Goal: Task Accomplishment & Management: Complete application form

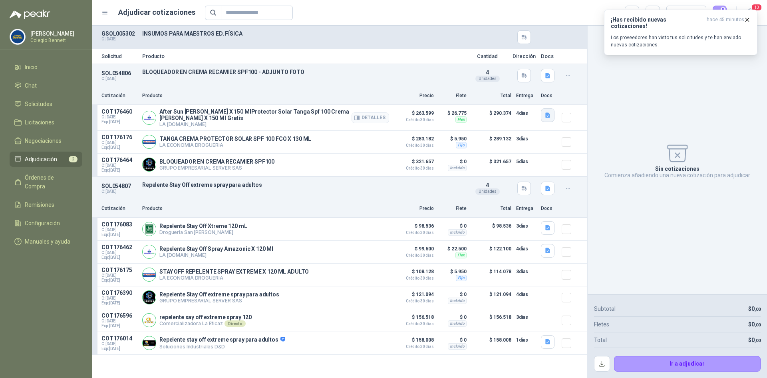
click at [551, 113] on icon "button" at bounding box center [548, 115] width 7 height 7
click at [538, 97] on button "TANGA.JPG" at bounding box center [530, 97] width 38 height 8
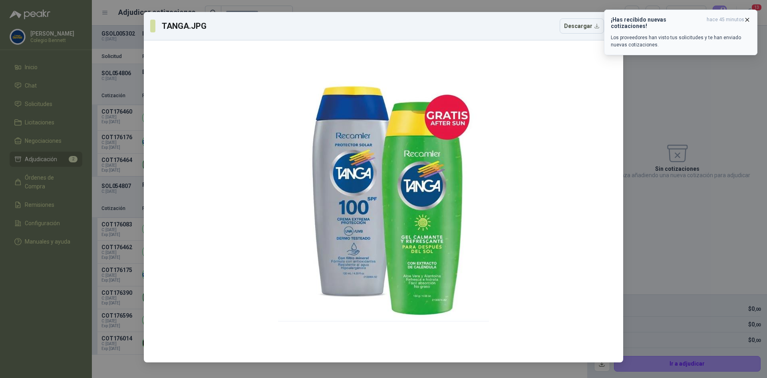
click at [747, 17] on icon "button" at bounding box center [747, 19] width 7 height 7
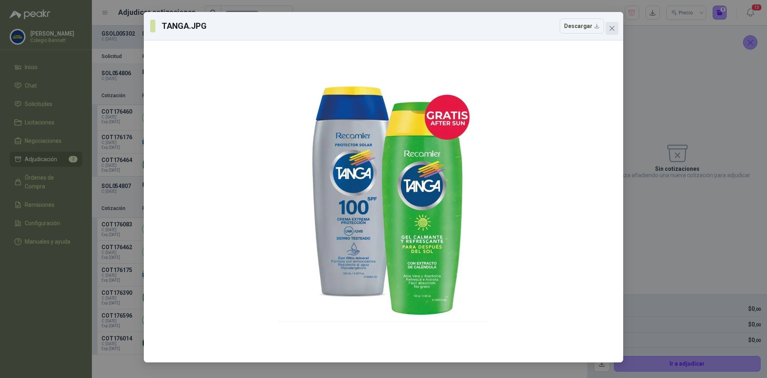
click at [613, 29] on icon "close" at bounding box center [612, 28] width 5 height 5
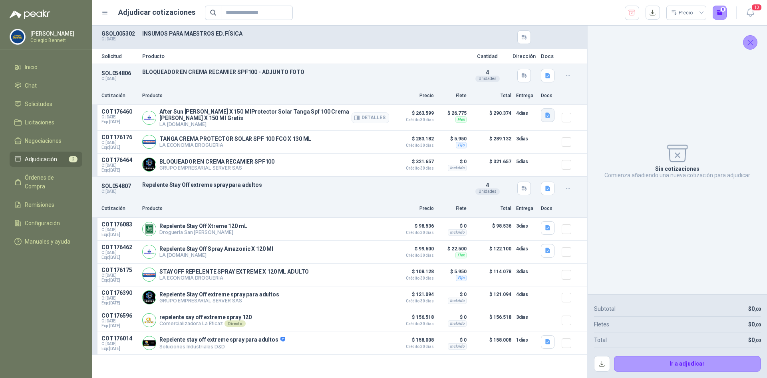
click at [549, 115] on icon "button" at bounding box center [548, 115] width 7 height 7
click at [541, 95] on button "TANGA.JPG" at bounding box center [530, 97] width 38 height 8
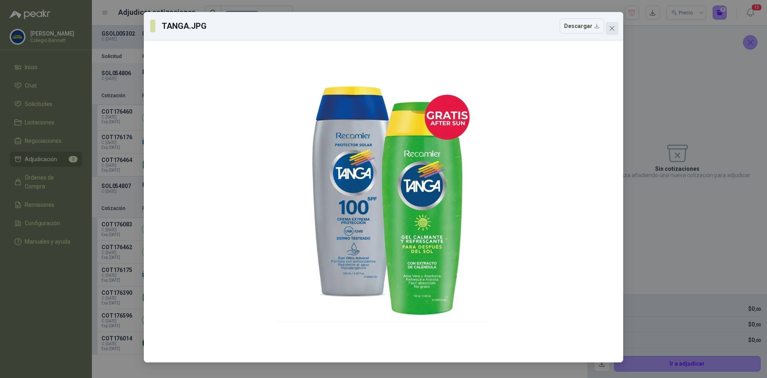
click at [615, 27] on icon "close" at bounding box center [612, 28] width 6 height 6
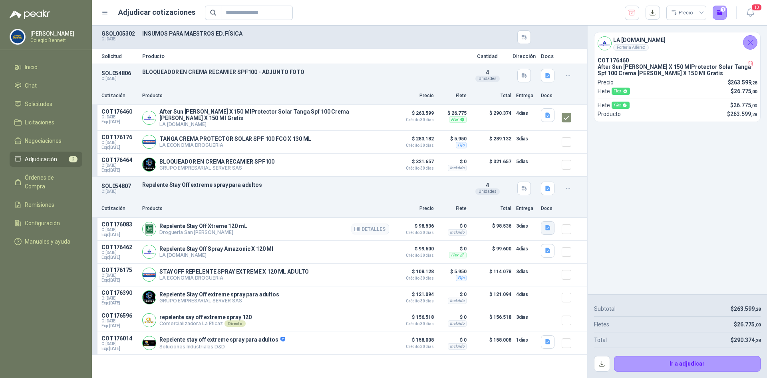
click at [549, 225] on icon "button" at bounding box center [548, 227] width 5 height 5
click at [512, 203] on div "Captura de pantalla 2025-09-04 a la(s) 1.28.04 p.m..png" at bounding box center [485, 208] width 137 height 19
click at [513, 207] on button "Captura de pantalla 2025-09-04 a la(s) 1.28.04 p.m..png" at bounding box center [485, 208] width 127 height 8
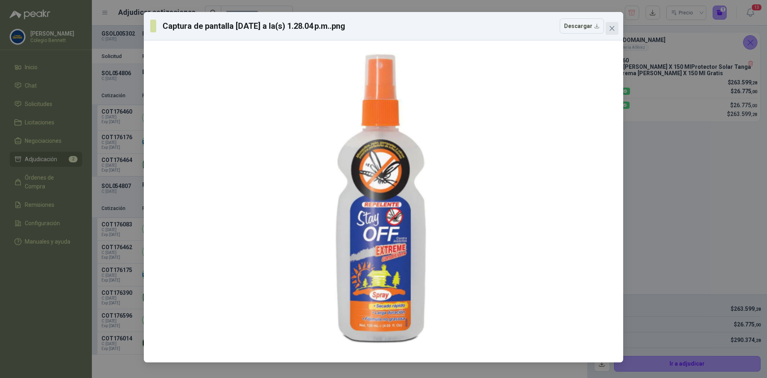
click at [612, 27] on icon "close" at bounding box center [612, 28] width 6 height 6
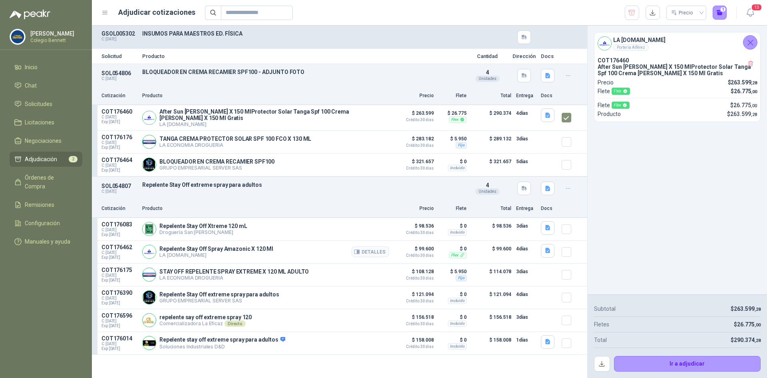
click at [457, 253] on div "Flex" at bounding box center [458, 255] width 18 height 6
click at [377, 251] on button "Detalles" at bounding box center [371, 251] width 38 height 11
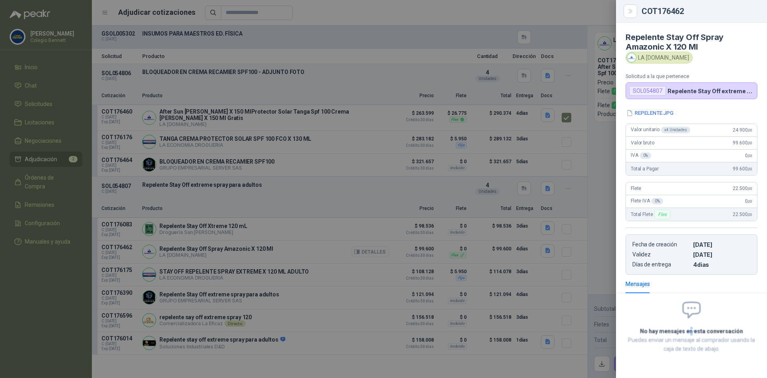
scroll to position [0, 0]
click at [402, 49] on div at bounding box center [383, 189] width 767 height 378
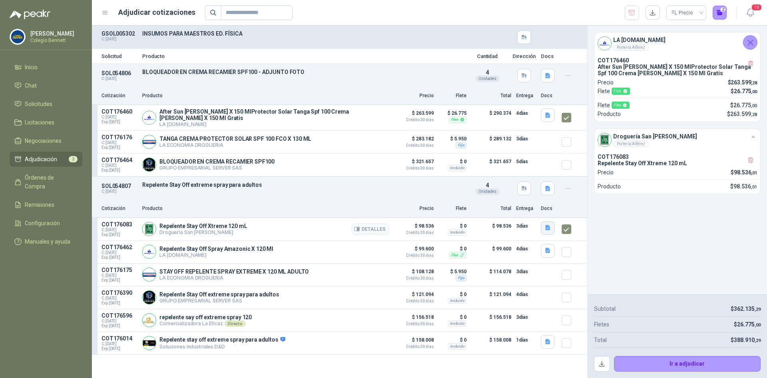
click at [548, 224] on icon "button" at bounding box center [548, 227] width 7 height 7
click at [529, 206] on button "Captura de pantalla 2025-09-04 a la(s) 1.28.04 p.m..png" at bounding box center [485, 208] width 127 height 8
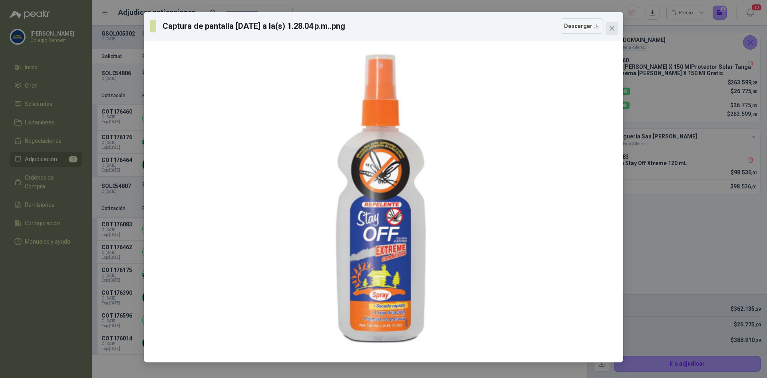
click at [615, 26] on icon "close" at bounding box center [612, 28] width 6 height 6
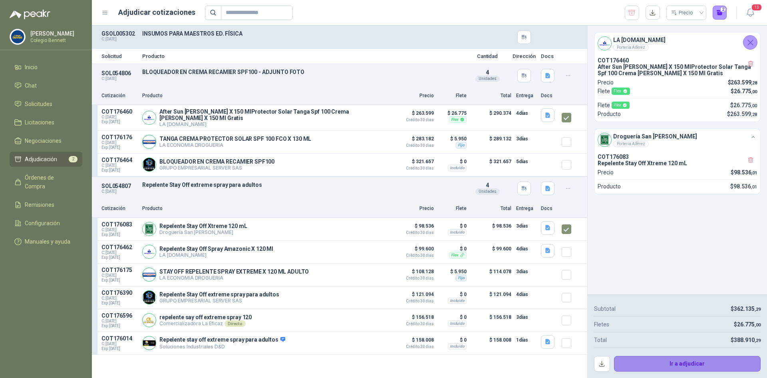
click at [645, 364] on button "Ir a adjudicar" at bounding box center [687, 364] width 147 height 16
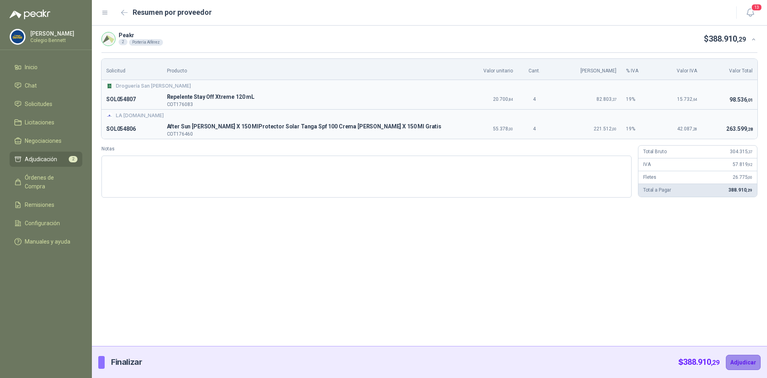
click at [740, 358] on button "Adjudicar" at bounding box center [743, 361] width 35 height 15
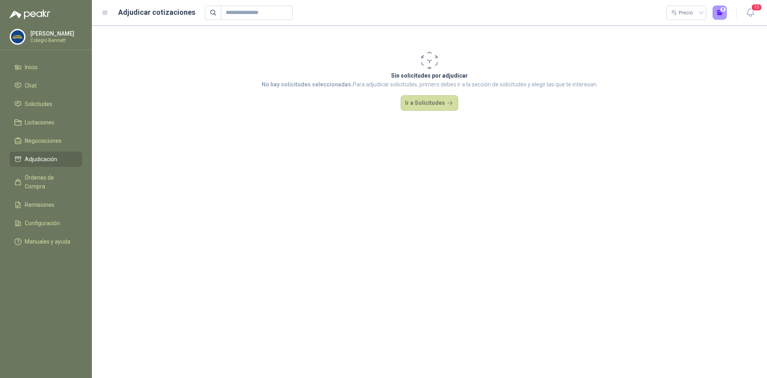
click at [38, 155] on span "Adjudicación" at bounding box center [41, 159] width 32 height 9
click at [44, 101] on span "Solicitudes" at bounding box center [39, 104] width 28 height 9
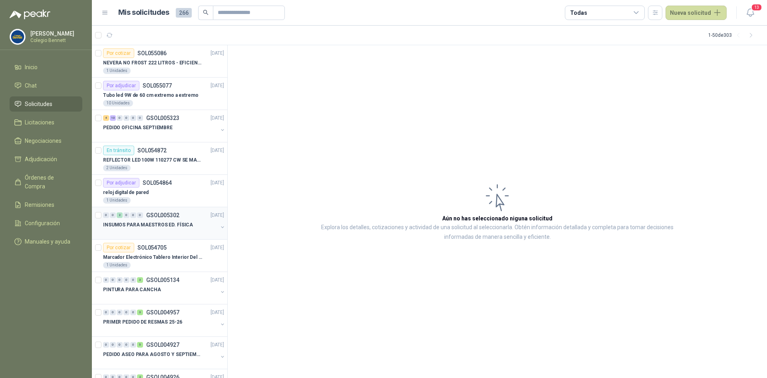
click at [177, 217] on p "GSOL005302" at bounding box center [162, 215] width 33 height 6
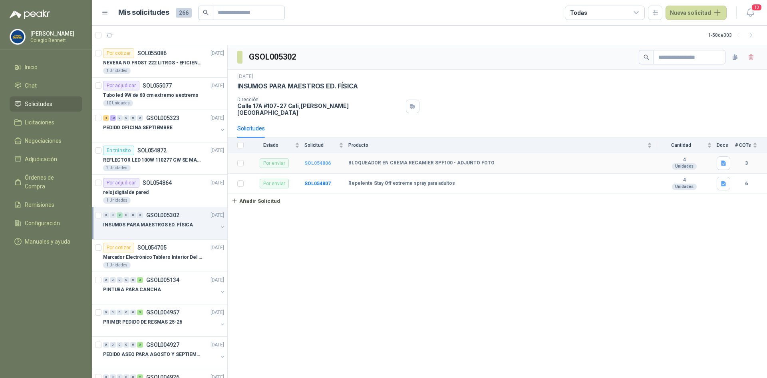
click at [325, 160] on b "SOL054806" at bounding box center [318, 163] width 26 height 6
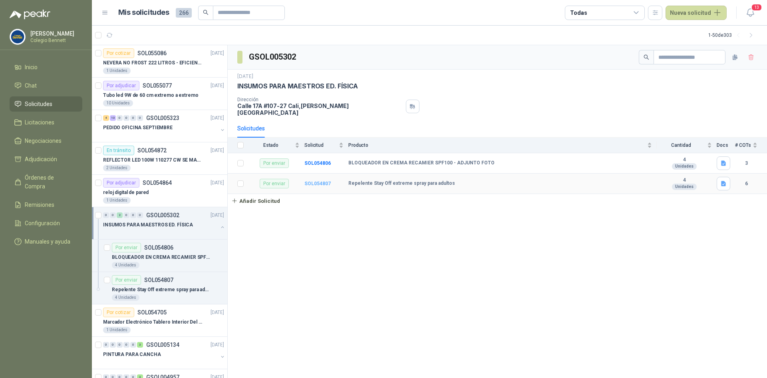
click at [316, 181] on b "SOL054807" at bounding box center [318, 184] width 26 height 6
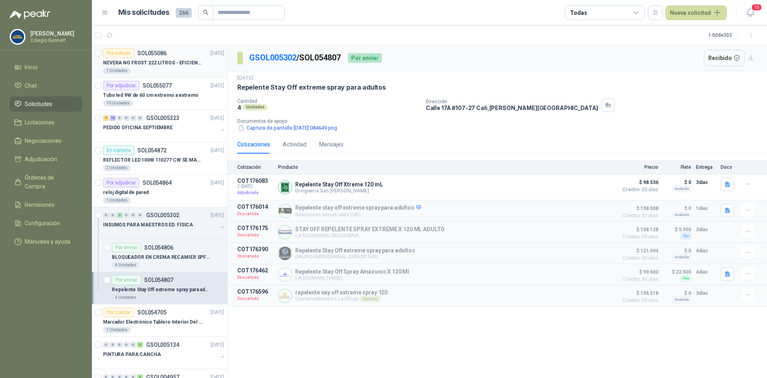
click at [155, 60] on p "NEVERA NO FROST 222 LITROS - EFICIENCIA ENERGETICA A" at bounding box center [153, 63] width 100 height 8
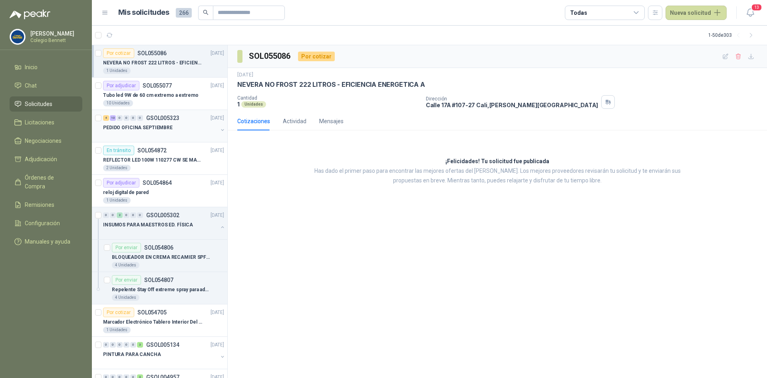
click at [162, 122] on div "4 10 0 0 0 0 GSOL005323 05/09/25" at bounding box center [164, 118] width 123 height 10
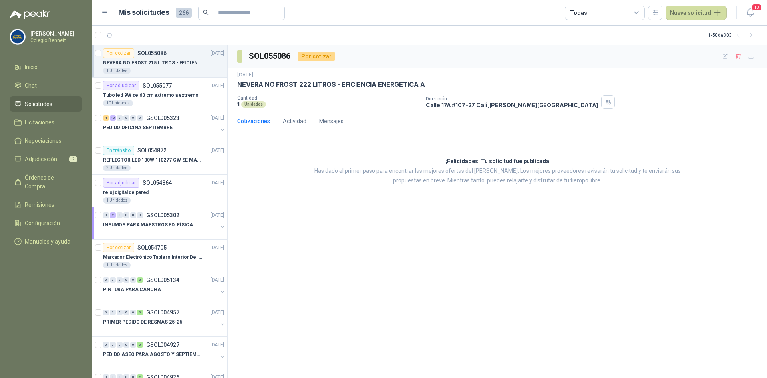
click at [144, 64] on p "NEVERA NO FROST 215 LITROS - EFICIENCIA ENERGETICA A" at bounding box center [153, 63] width 100 height 8
click at [164, 92] on p "Tubo led 9W de 60 cm extremo a extremo" at bounding box center [150, 96] width 95 height 8
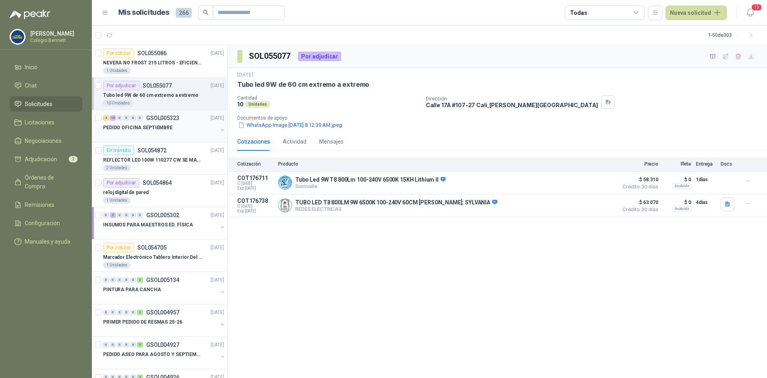
click at [169, 125] on div "PEDIDO OFICINA SEPTIEMBRE" at bounding box center [160, 128] width 115 height 10
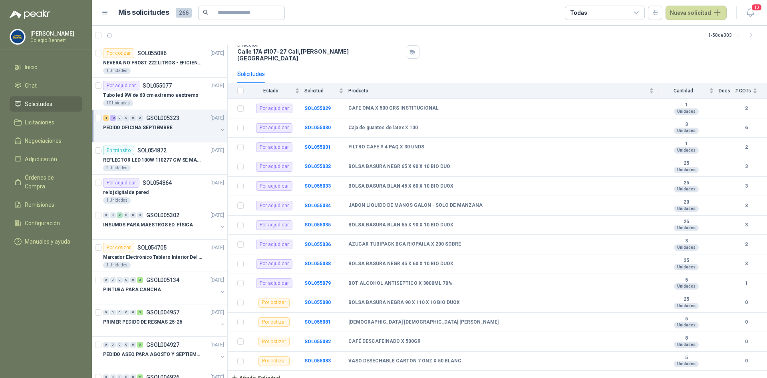
scroll to position [55, 0]
click at [309, 299] on b "SOL055080" at bounding box center [318, 302] width 26 height 6
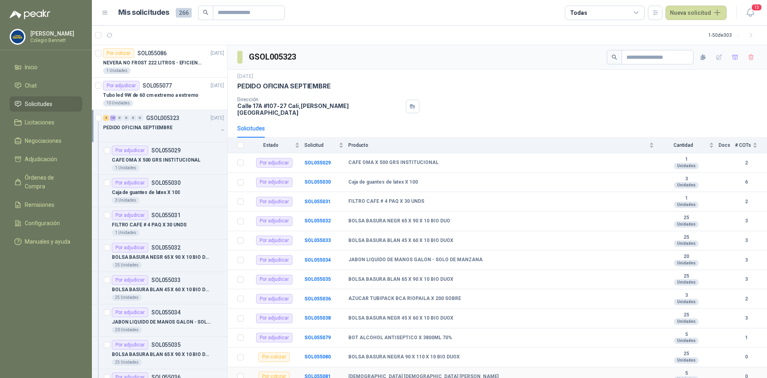
scroll to position [40, 0]
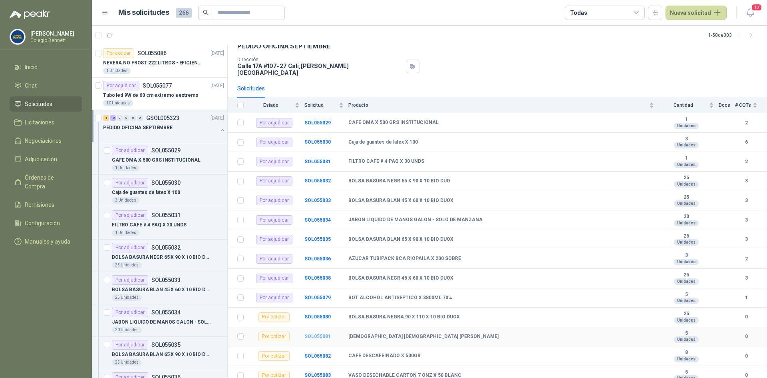
click at [322, 333] on b "SOL055081" at bounding box center [318, 336] width 26 height 6
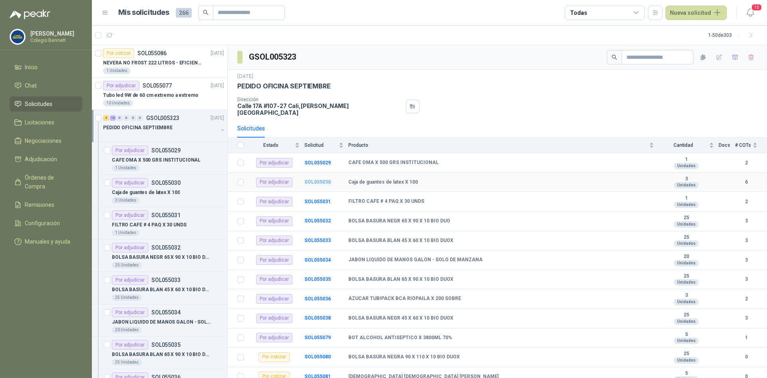
click at [314, 179] on b "SOL055030" at bounding box center [318, 182] width 26 height 6
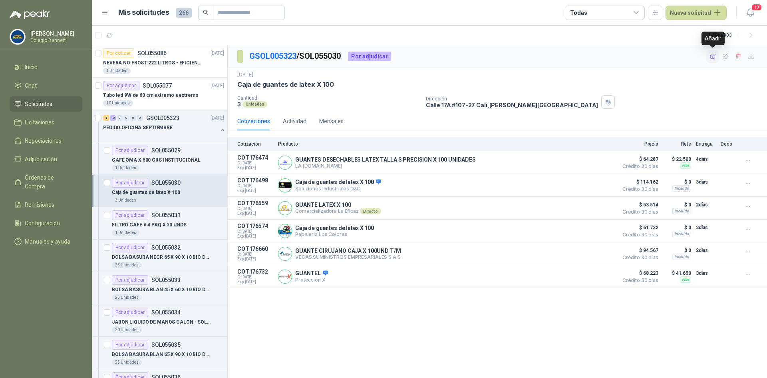
click at [715, 57] on icon "button" at bounding box center [713, 56] width 7 height 7
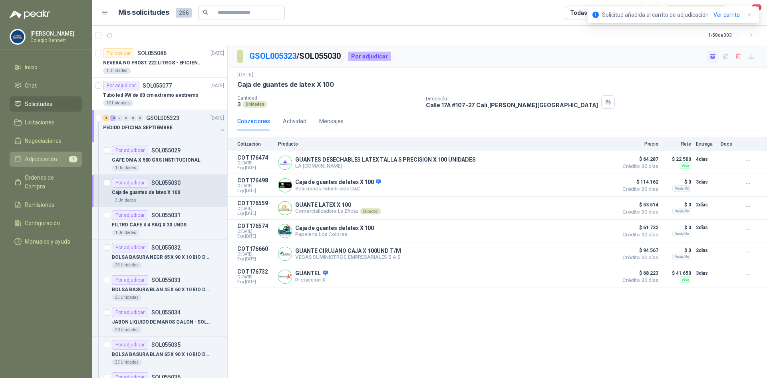
click at [39, 156] on span "Adjudicación" at bounding box center [41, 159] width 32 height 9
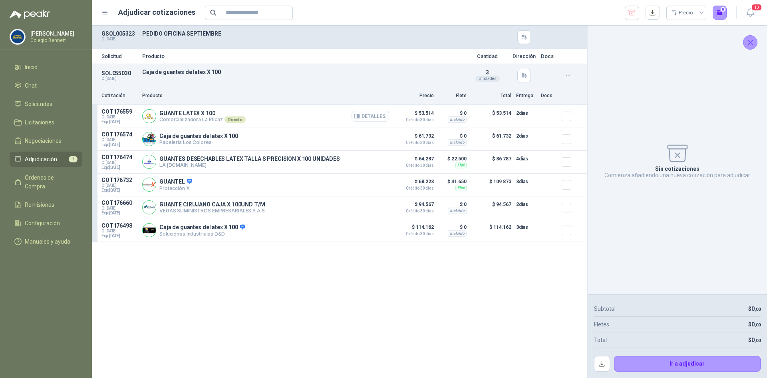
click at [362, 116] on button "Detalles" at bounding box center [371, 116] width 38 height 11
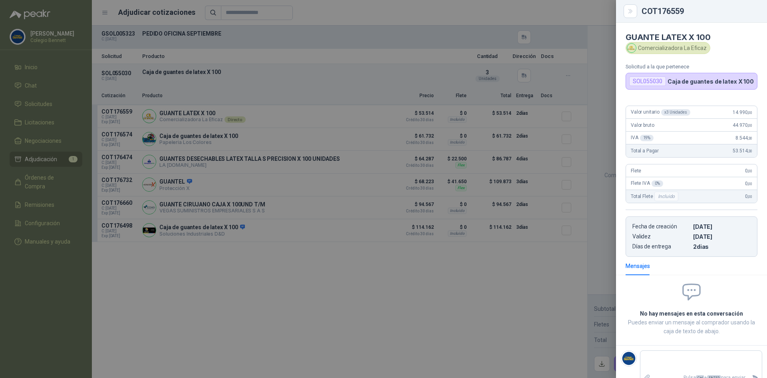
click at [297, 284] on div at bounding box center [383, 189] width 767 height 378
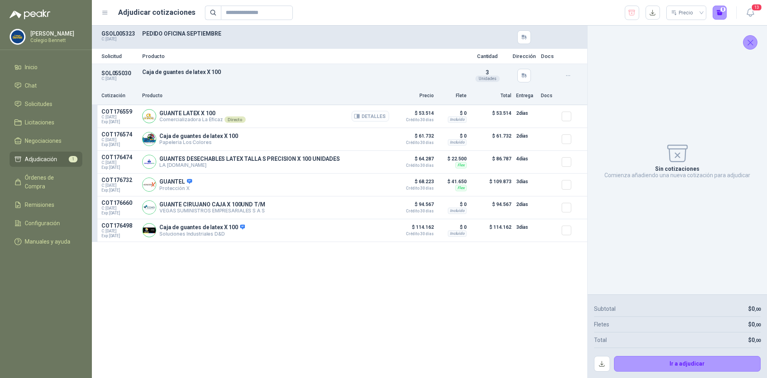
click at [378, 115] on button "Detalles" at bounding box center [371, 116] width 38 height 11
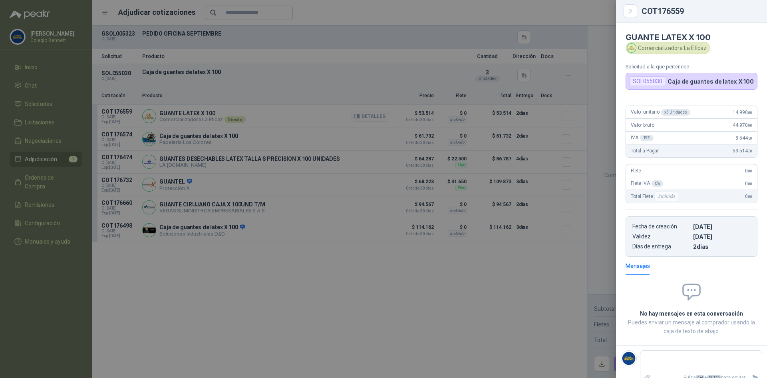
click at [378, 115] on div at bounding box center [383, 189] width 767 height 378
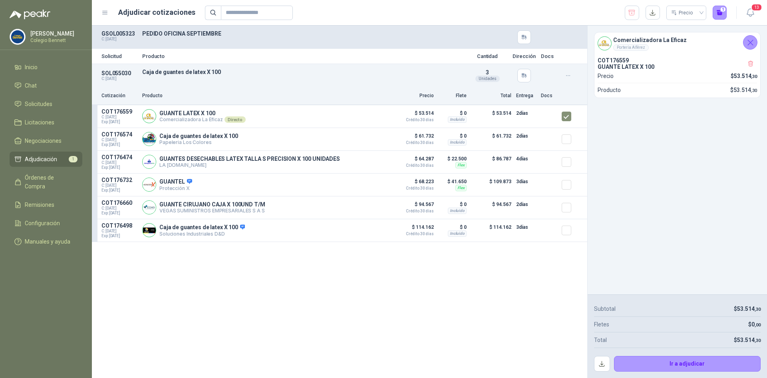
click at [239, 319] on div "Solicitud Producto Cantidad Dirección Docs SOL055030 C: [DATE] Caja de guantes …" at bounding box center [340, 202] width 496 height 352
click at [49, 102] on span "Solicitudes" at bounding box center [39, 104] width 28 height 9
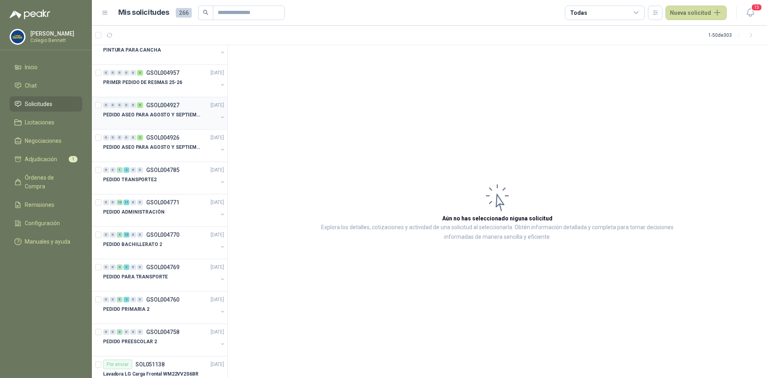
scroll to position [240, 0]
click at [163, 141] on div "0 0 0 0 0 2 GSOL004926 [DATE]" at bounding box center [164, 137] width 123 height 10
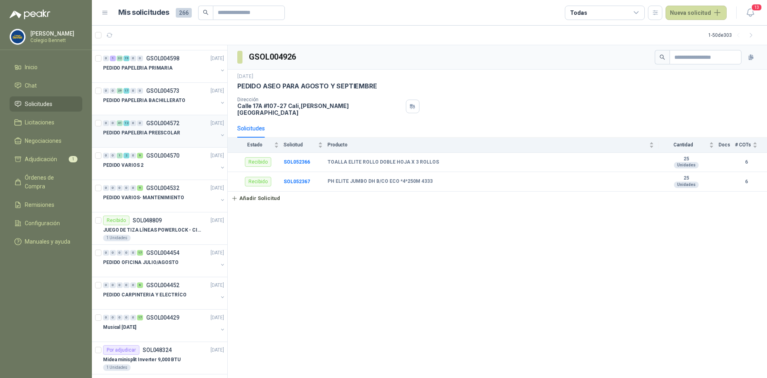
scroll to position [719, 0]
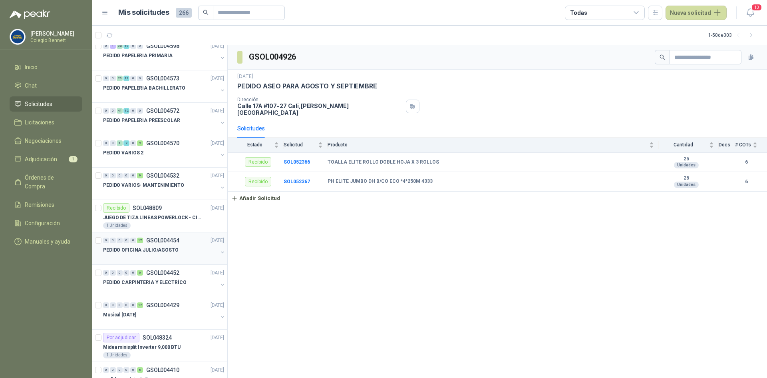
click at [168, 239] on p "GSOL004454" at bounding box center [162, 240] width 33 height 6
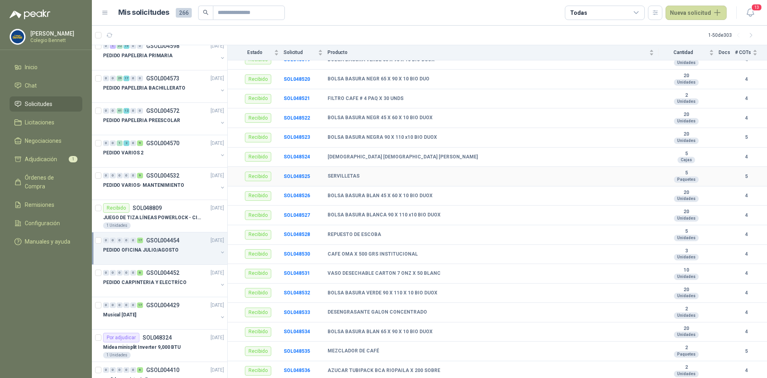
scroll to position [113, 0]
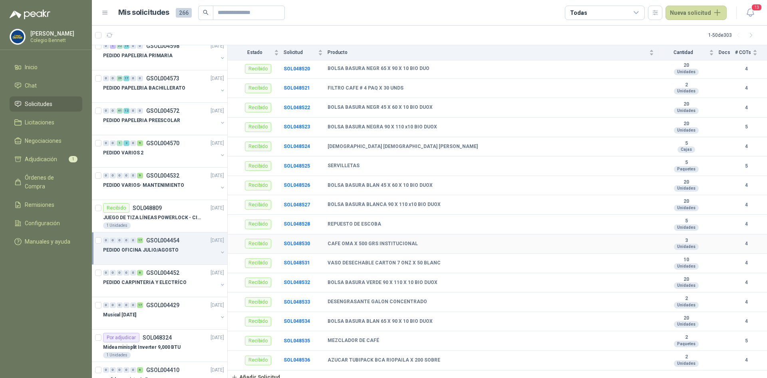
click at [355, 241] on b "CAFE OMA X 500 GRS INSTITUCIONAL" at bounding box center [373, 244] width 90 height 6
click at [297, 241] on b "SOL048530" at bounding box center [297, 244] width 26 height 6
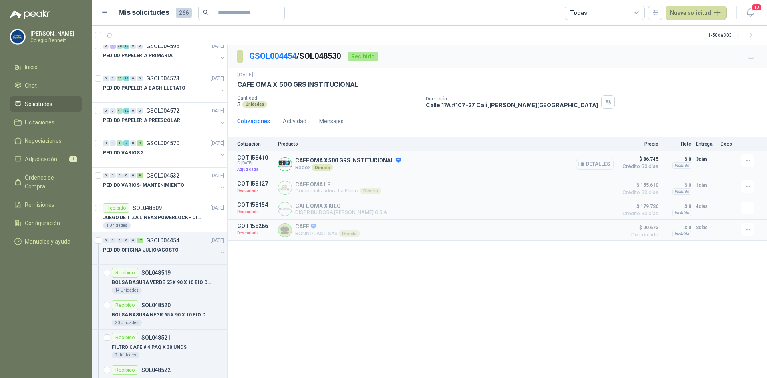
click at [587, 163] on button "Detalles" at bounding box center [595, 164] width 38 height 11
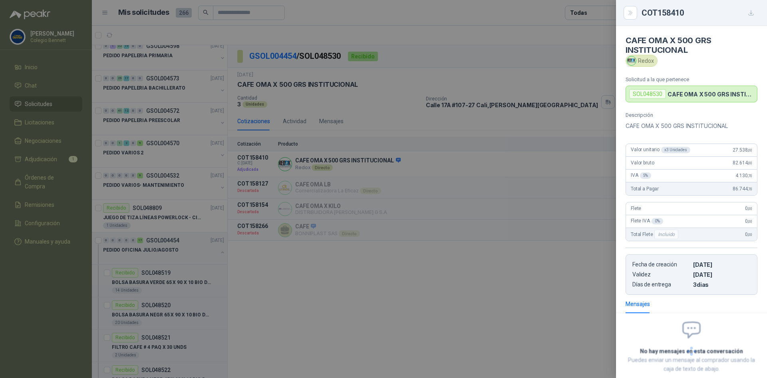
scroll to position [46, 0]
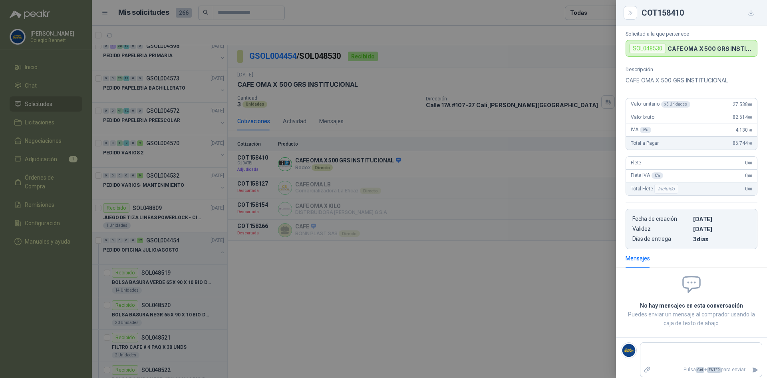
click at [406, 350] on div at bounding box center [383, 189] width 767 height 378
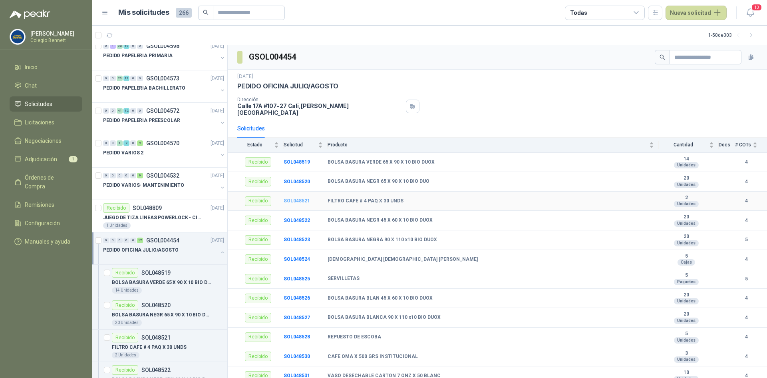
click at [288, 198] on b "SOL048521" at bounding box center [297, 201] width 26 height 6
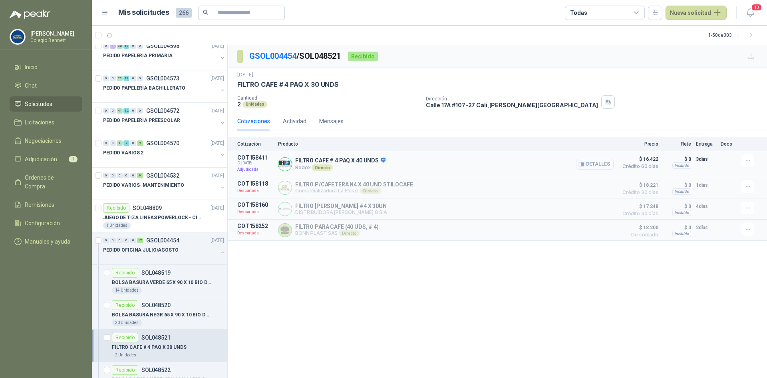
click at [586, 163] on button "Detalles" at bounding box center [595, 164] width 38 height 11
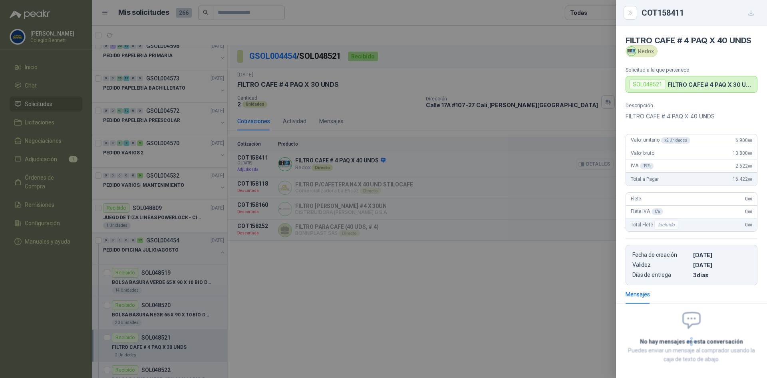
scroll to position [46, 0]
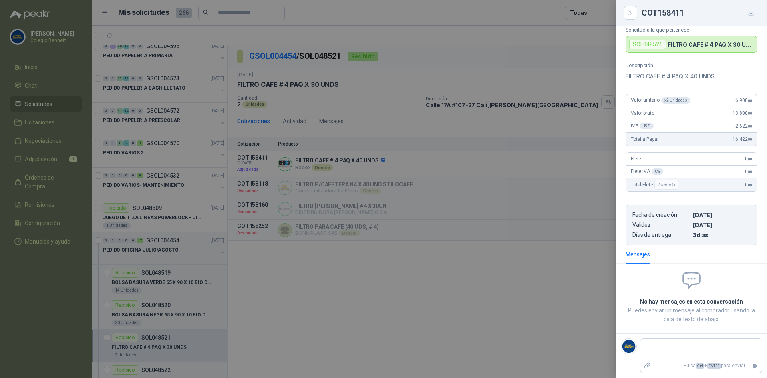
click at [529, 36] on div at bounding box center [383, 189] width 767 height 378
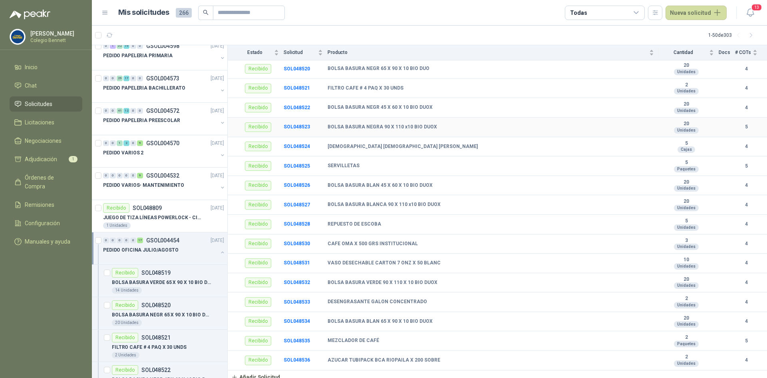
scroll to position [73, 0]
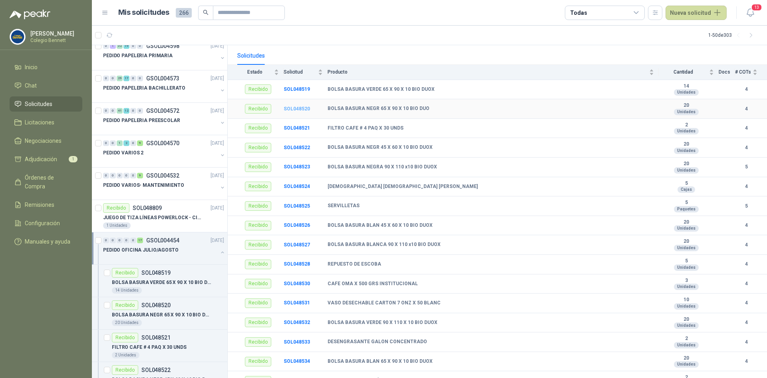
click at [293, 106] on b "SOL048520" at bounding box center [297, 109] width 26 height 6
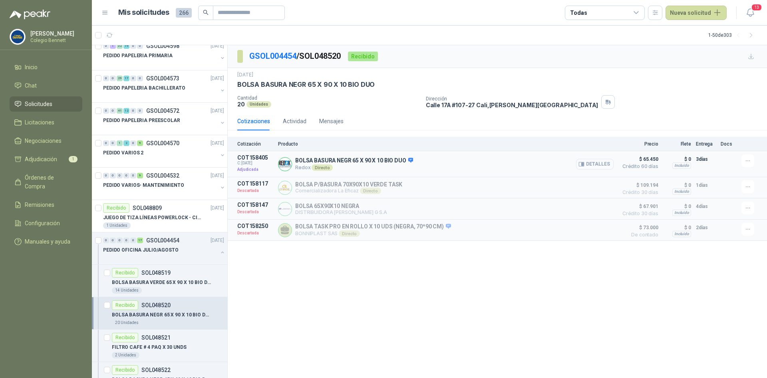
click at [600, 164] on button "Detalles" at bounding box center [595, 164] width 38 height 11
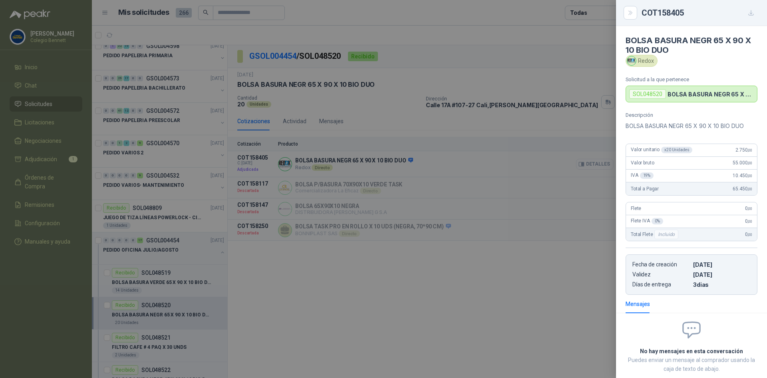
scroll to position [46, 0]
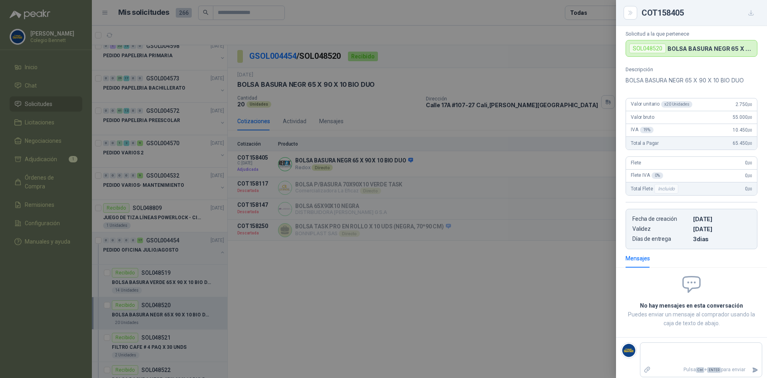
click at [464, 31] on div at bounding box center [383, 189] width 767 height 378
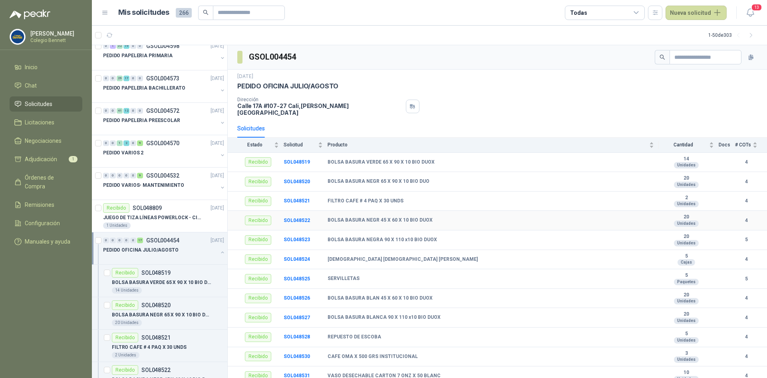
scroll to position [40, 0]
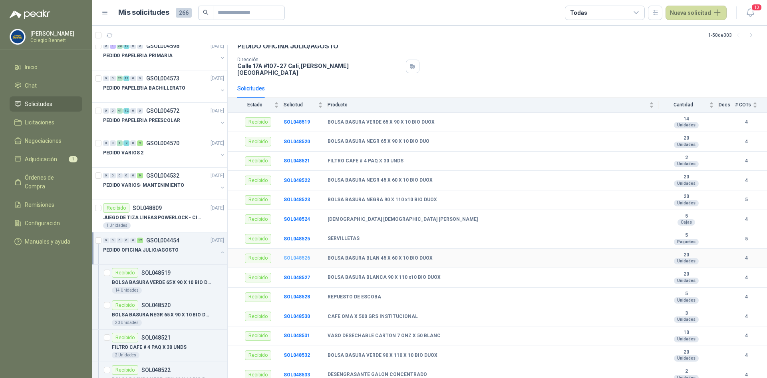
click at [303, 255] on b "SOL048526" at bounding box center [297, 258] width 26 height 6
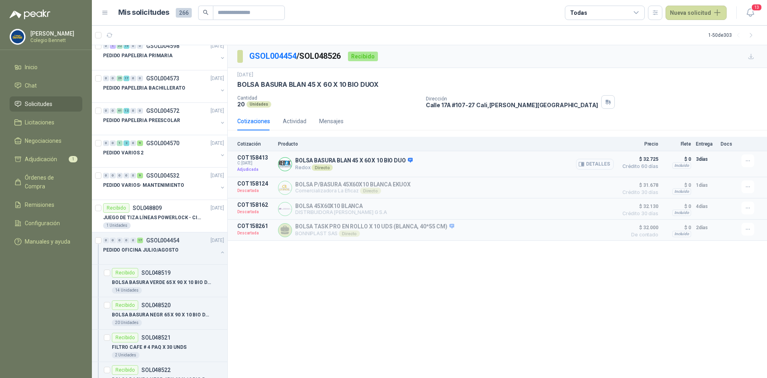
click at [589, 161] on button "Detalles" at bounding box center [595, 164] width 38 height 11
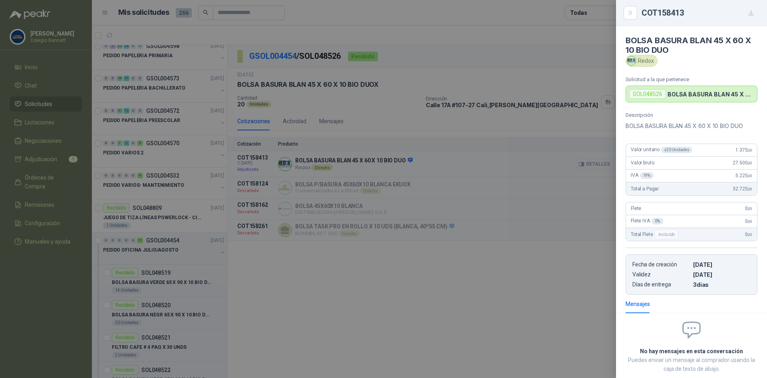
scroll to position [46, 0]
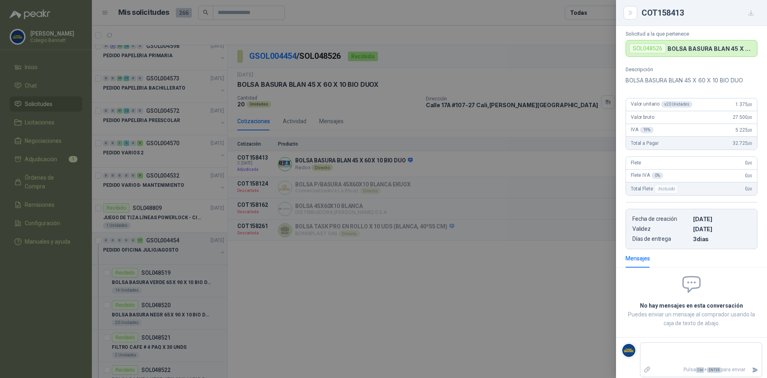
click at [346, 306] on div at bounding box center [383, 189] width 767 height 378
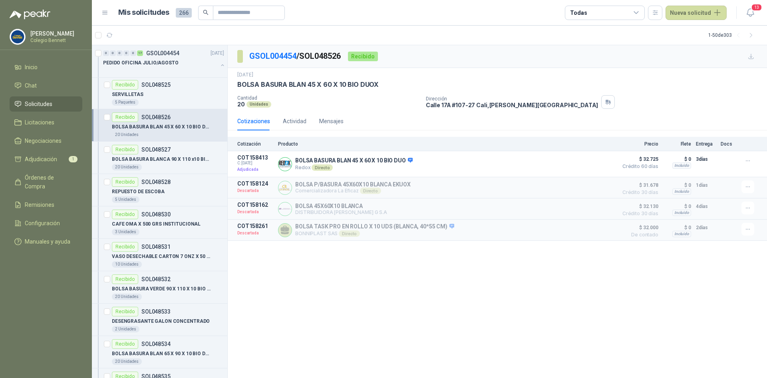
scroll to position [1119, 0]
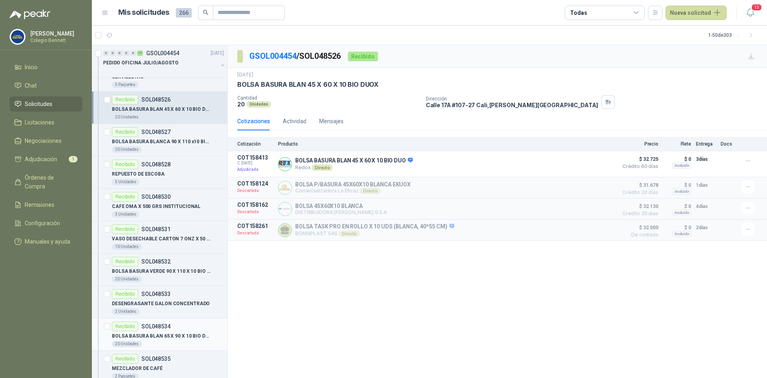
click at [171, 334] on p "BOLSA BASURA BLAN 65 X 90 X 10 BIO DUOX" at bounding box center [162, 336] width 100 height 8
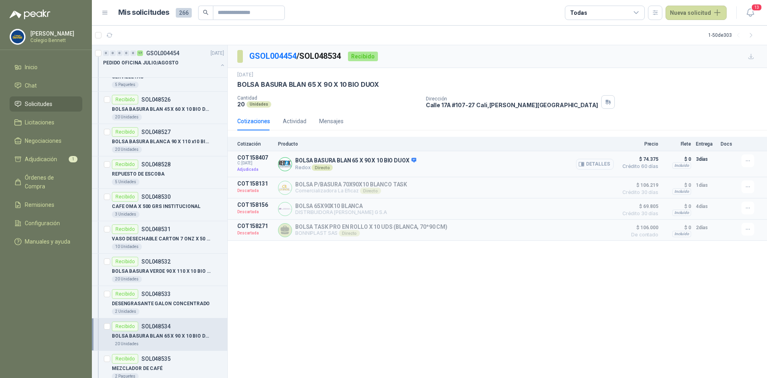
click at [601, 165] on button "Detalles" at bounding box center [595, 164] width 38 height 11
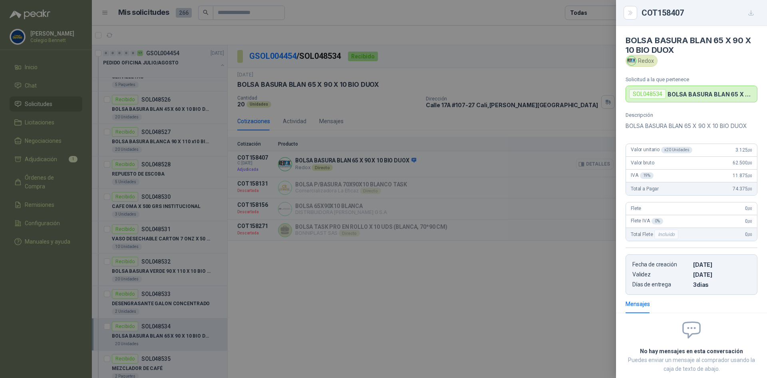
scroll to position [46, 0]
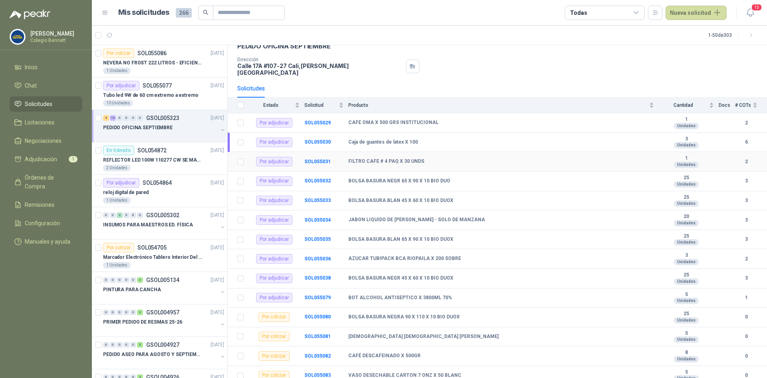
scroll to position [55, 0]
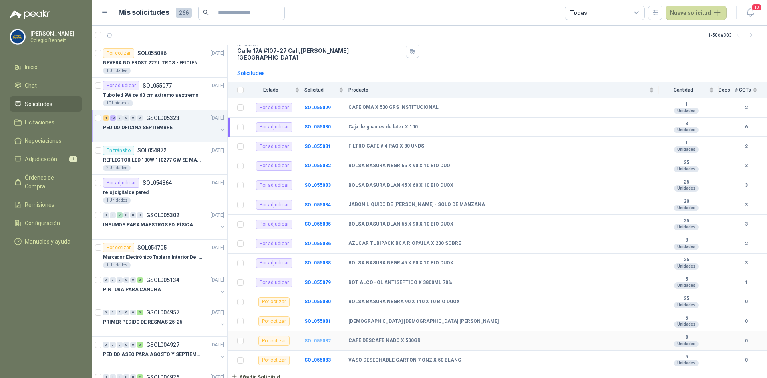
click at [319, 338] on b "SOL055082" at bounding box center [318, 341] width 26 height 6
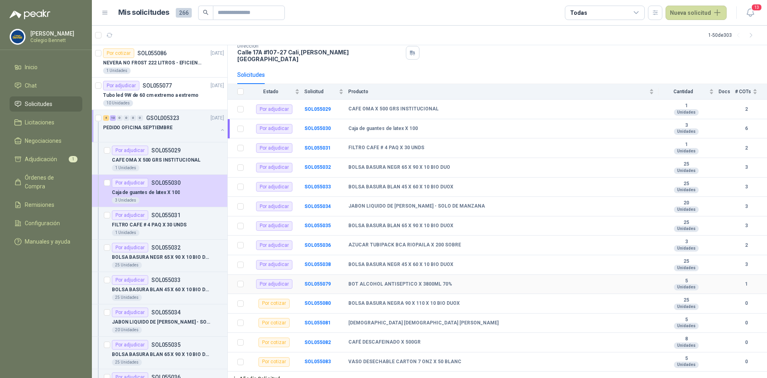
scroll to position [55, 0]
click at [315, 357] on b "SOL055083" at bounding box center [318, 360] width 26 height 6
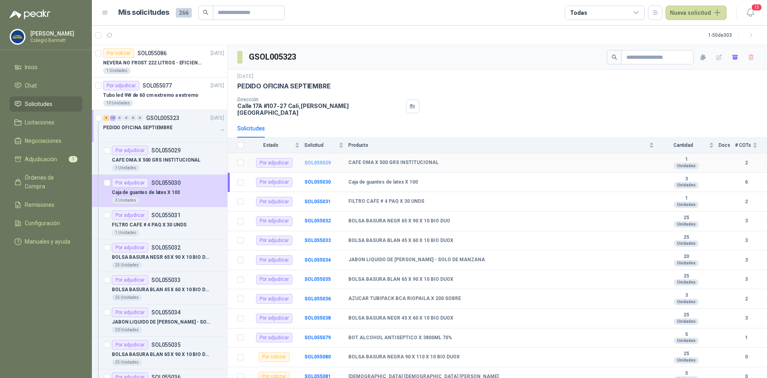
click at [319, 160] on b "SOL055029" at bounding box center [318, 163] width 26 height 6
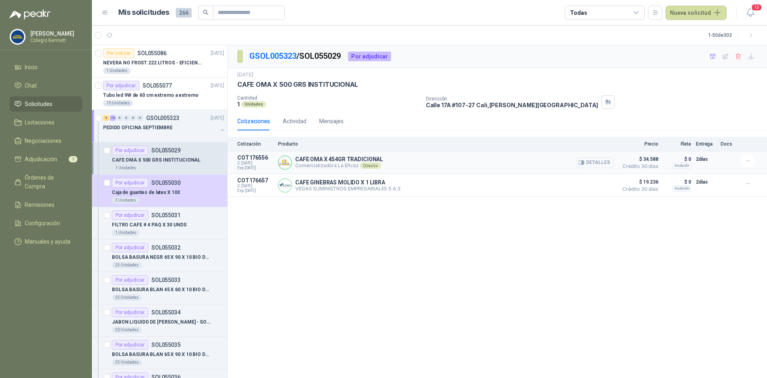
click at [596, 161] on button "Detalles" at bounding box center [595, 162] width 38 height 11
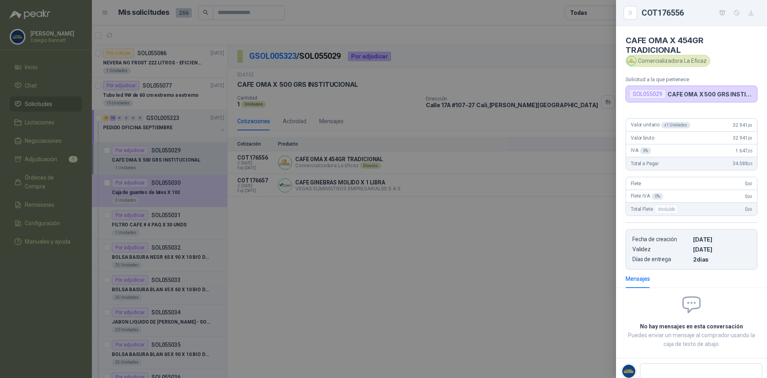
click at [482, 244] on div at bounding box center [383, 189] width 767 height 378
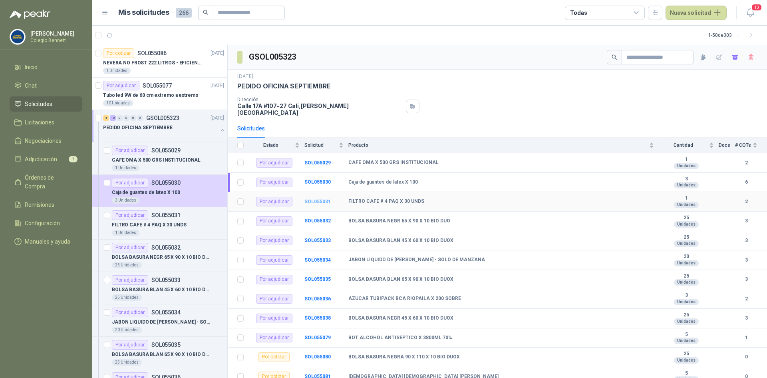
click at [319, 199] on b "SOL055031" at bounding box center [318, 202] width 26 height 6
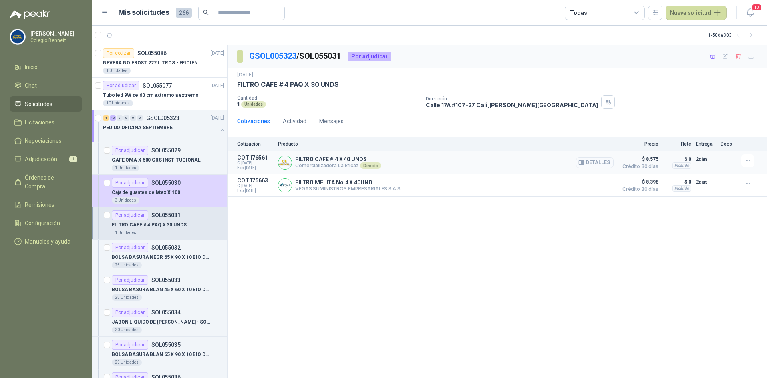
click at [587, 162] on button "Detalles" at bounding box center [595, 162] width 38 height 11
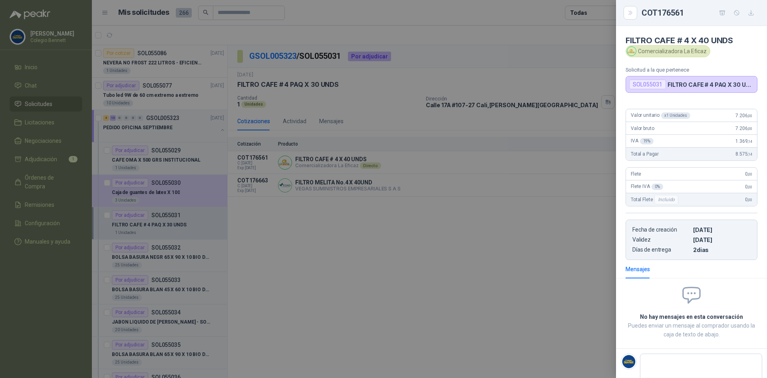
click at [549, 223] on div at bounding box center [383, 189] width 767 height 378
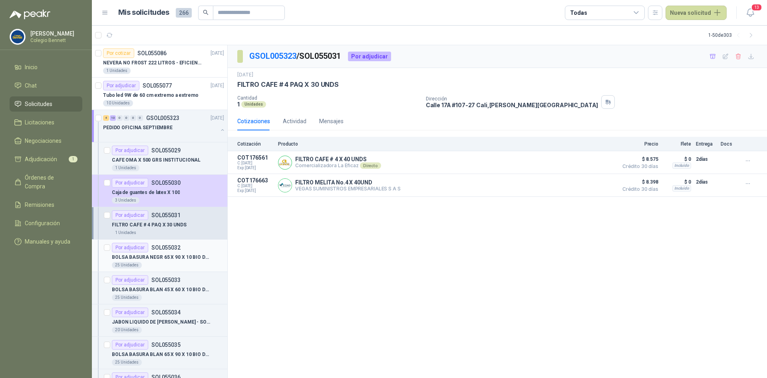
click at [163, 263] on div "25 Unidades" at bounding box center [168, 265] width 112 height 6
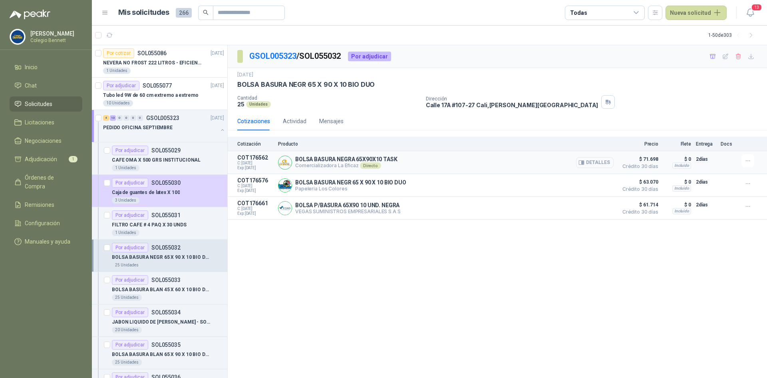
click at [598, 161] on button "Detalles" at bounding box center [595, 162] width 38 height 11
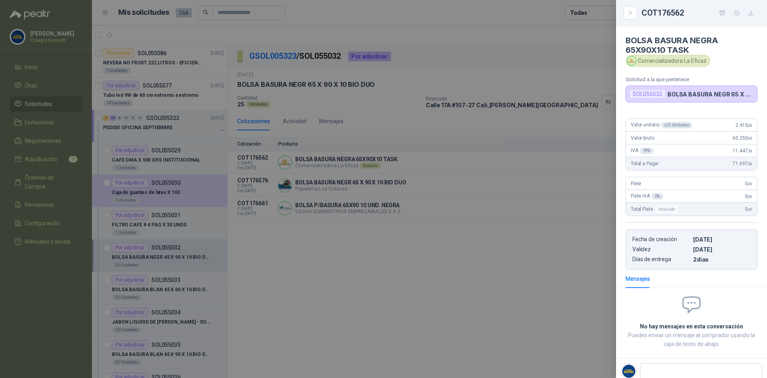
click at [348, 247] on div at bounding box center [383, 189] width 767 height 378
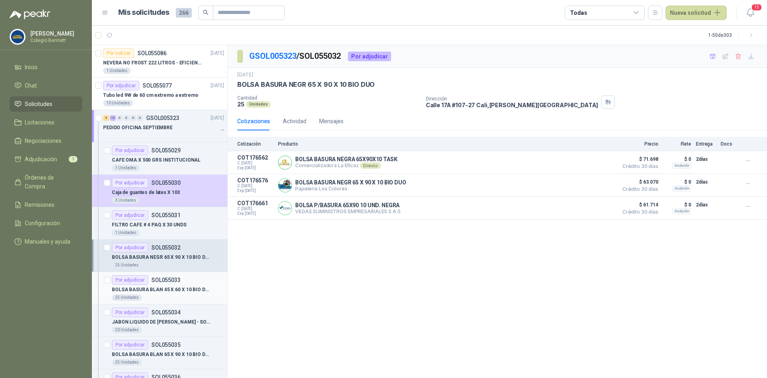
click at [165, 289] on p "BOLSA BASURA BLAN 45 X 60 X 10 BIO DUOX" at bounding box center [162, 290] width 100 height 8
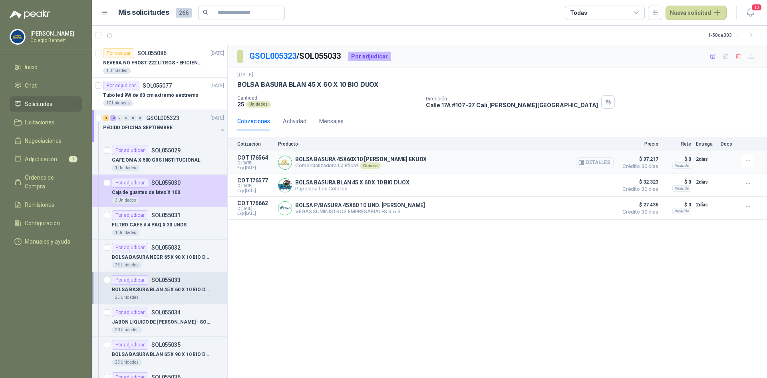
click at [594, 161] on button "Detalles" at bounding box center [595, 162] width 38 height 11
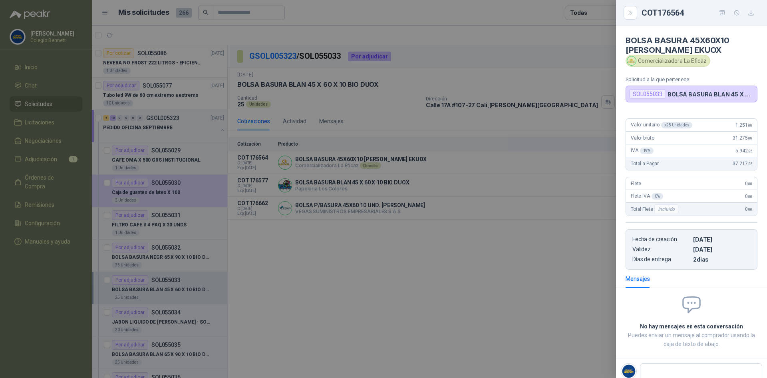
click at [315, 292] on div at bounding box center [383, 189] width 767 height 378
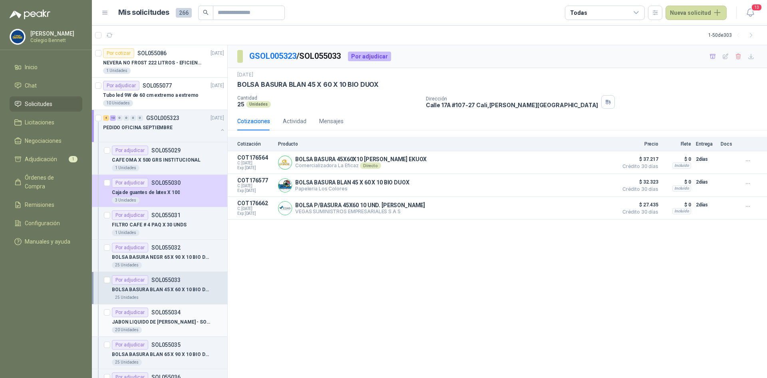
click at [172, 317] on div "JABON LIQUIDO DE MANOS GALON - SOLO DE MANZANA" at bounding box center [168, 322] width 112 height 10
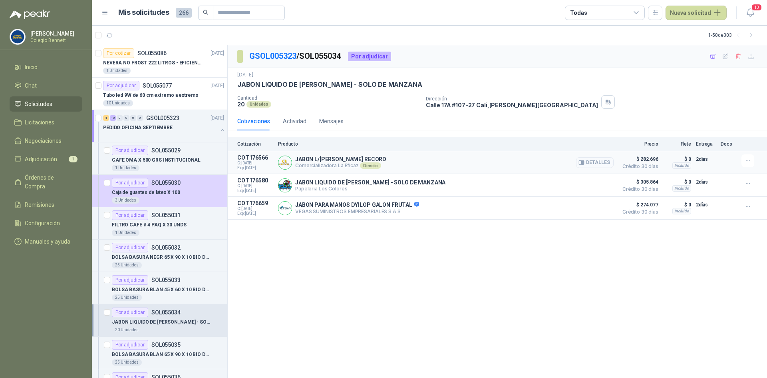
click at [585, 162] on icon "button" at bounding box center [582, 162] width 6 height 6
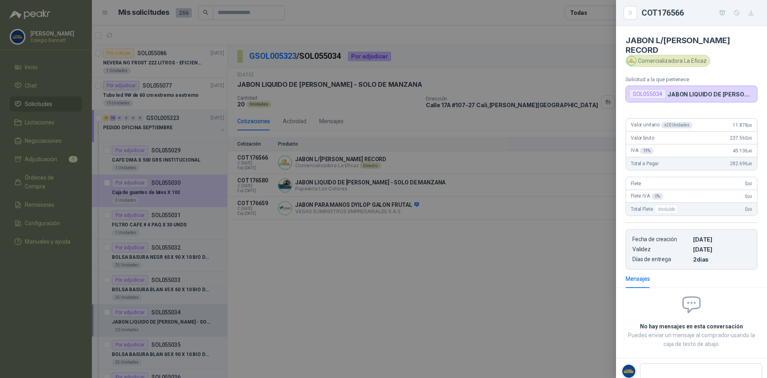
click at [274, 309] on div at bounding box center [383, 189] width 767 height 378
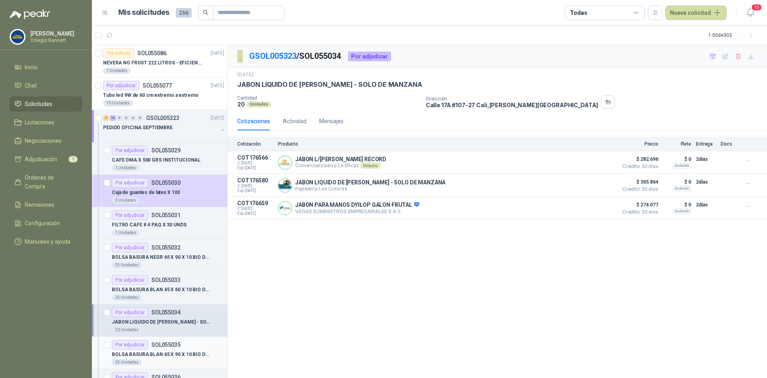
click at [181, 357] on p "BOLSA BASURA BLAN 65 X 90 X 10 BIO DUOX" at bounding box center [162, 354] width 100 height 8
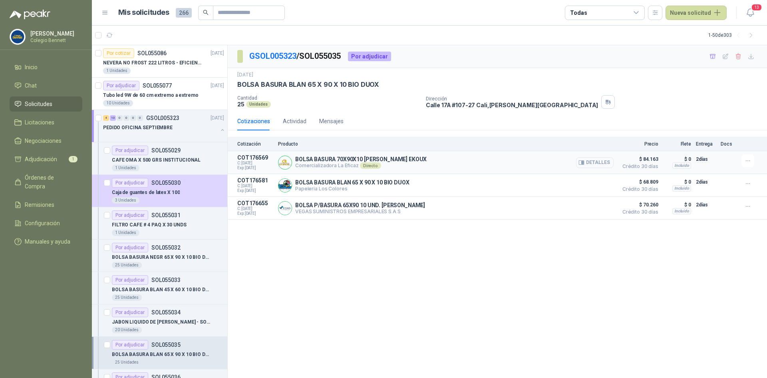
click at [601, 164] on button "Detalles" at bounding box center [595, 162] width 38 height 11
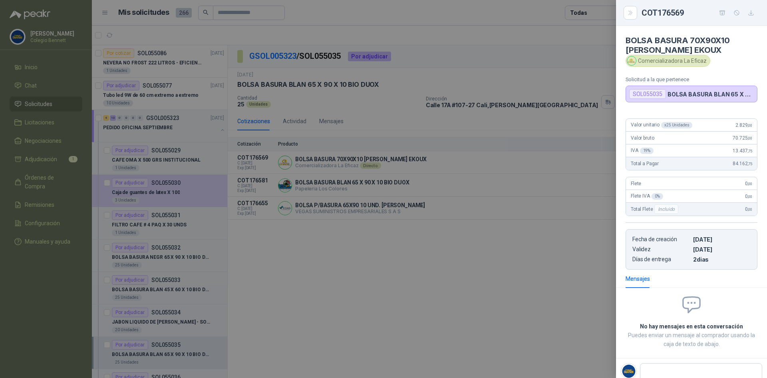
click at [364, 260] on div at bounding box center [383, 189] width 767 height 378
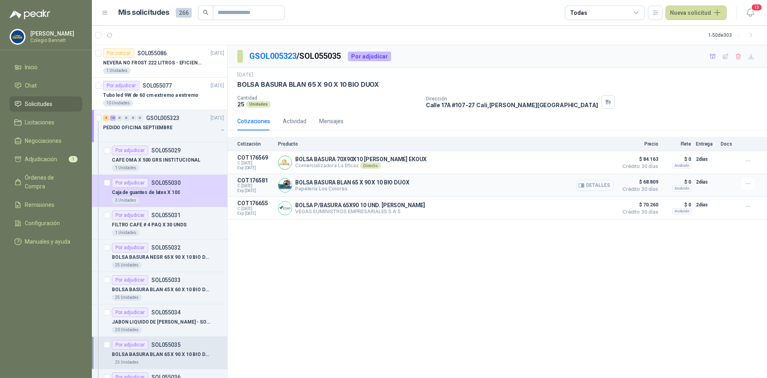
click at [604, 185] on button "Detalles" at bounding box center [595, 185] width 38 height 11
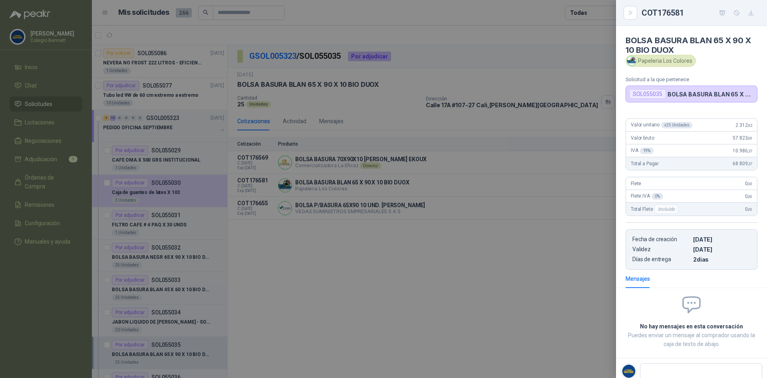
drag, startPoint x: 578, startPoint y: 123, endPoint x: 584, endPoint y: 125, distance: 6.3
click at [578, 122] on div at bounding box center [383, 189] width 767 height 378
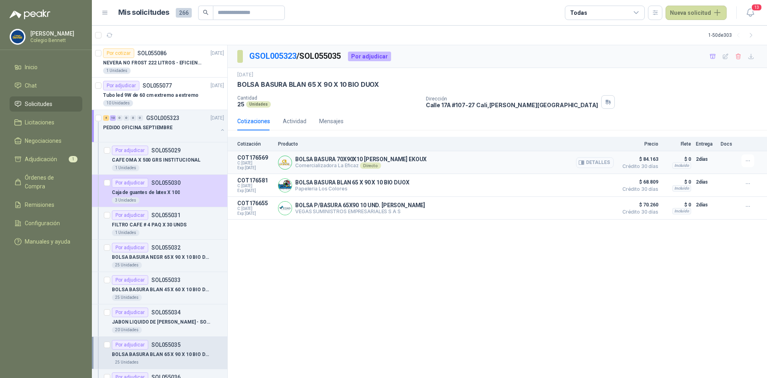
click at [601, 161] on button "Detalles" at bounding box center [595, 162] width 38 height 11
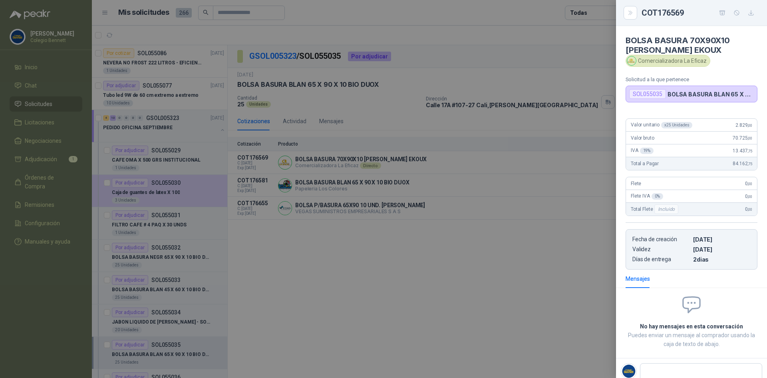
click at [538, 265] on div at bounding box center [383, 189] width 767 height 378
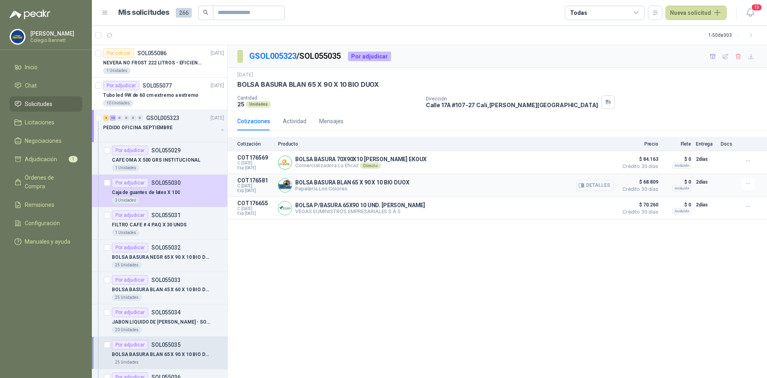
click at [599, 184] on button "Detalles" at bounding box center [595, 185] width 38 height 11
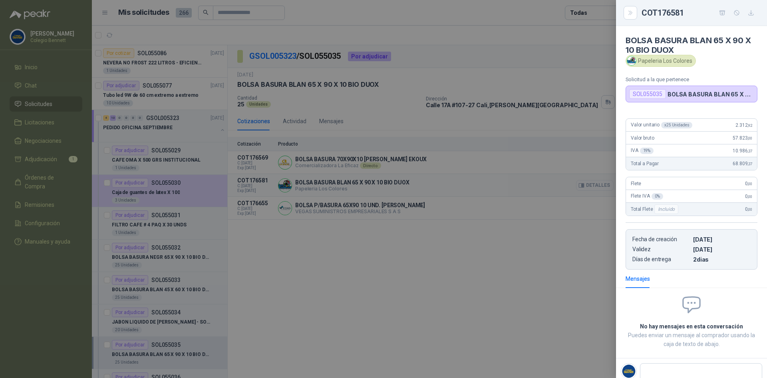
click at [599, 184] on div at bounding box center [383, 189] width 767 height 378
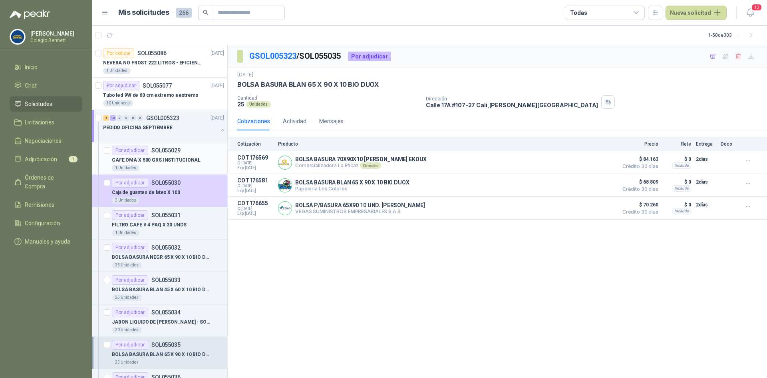
click at [167, 151] on p "SOL055029" at bounding box center [165, 150] width 29 height 6
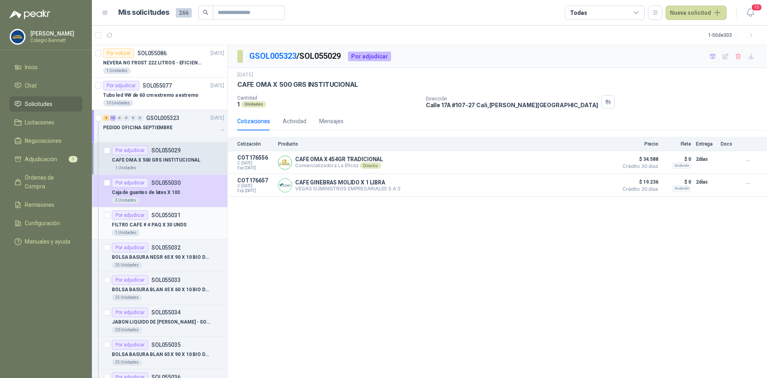
click at [163, 222] on p "FILTRO CAFE # 4 PAQ X 30 UNDS" at bounding box center [149, 225] width 75 height 8
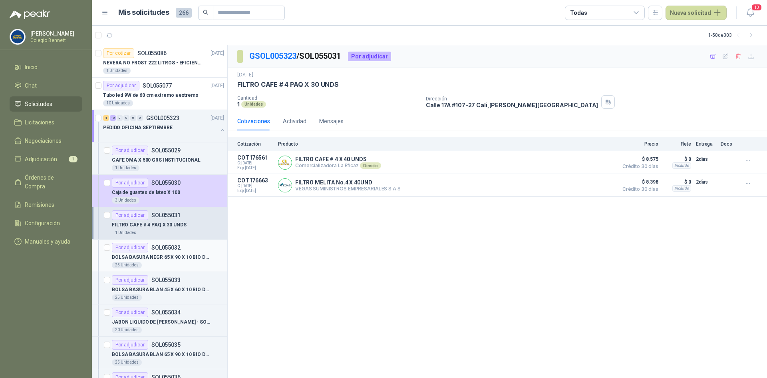
click at [162, 252] on div "BOLSA BASURA NEGR 65 X 90 X 10 BIO DUO" at bounding box center [168, 257] width 112 height 10
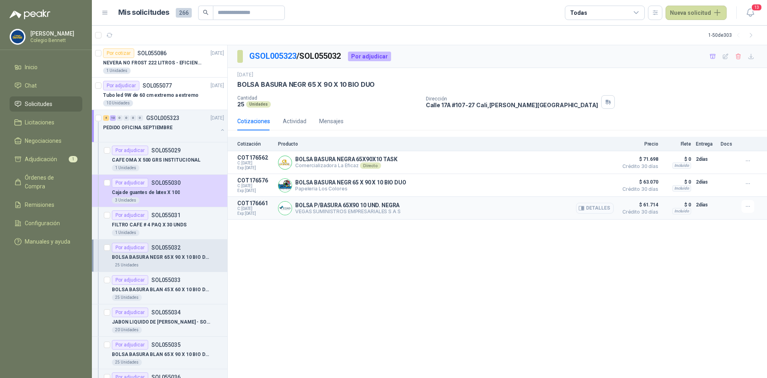
click at [593, 207] on button "Detalles" at bounding box center [595, 208] width 38 height 11
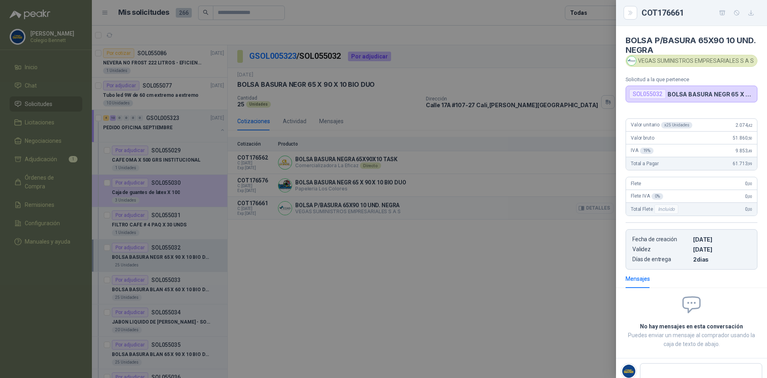
click at [593, 207] on div at bounding box center [383, 189] width 767 height 378
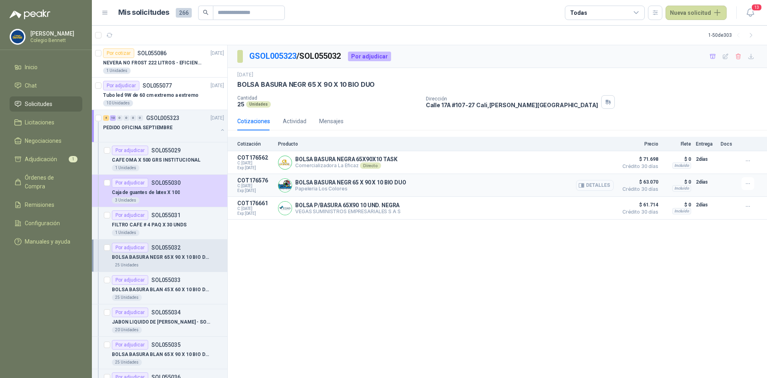
click at [595, 185] on button "Detalles" at bounding box center [595, 185] width 38 height 11
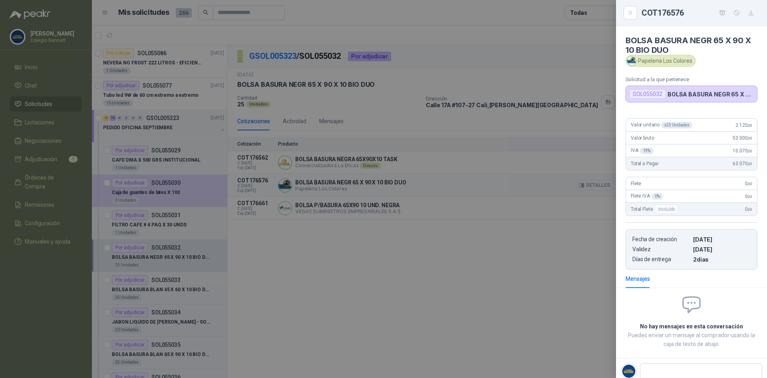
click at [595, 185] on div at bounding box center [383, 189] width 767 height 378
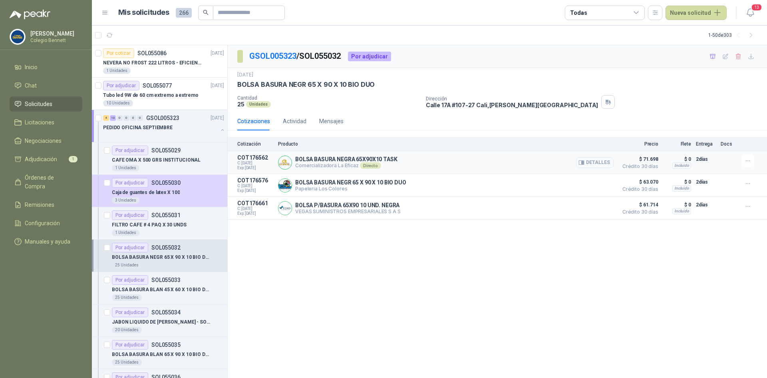
click at [592, 163] on button "Detalles" at bounding box center [595, 162] width 38 height 11
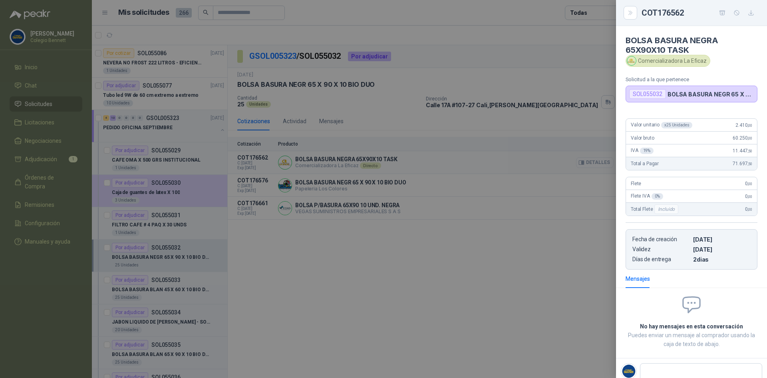
click at [592, 163] on div at bounding box center [383, 189] width 767 height 378
